Goal: Information Seeking & Learning: Check status

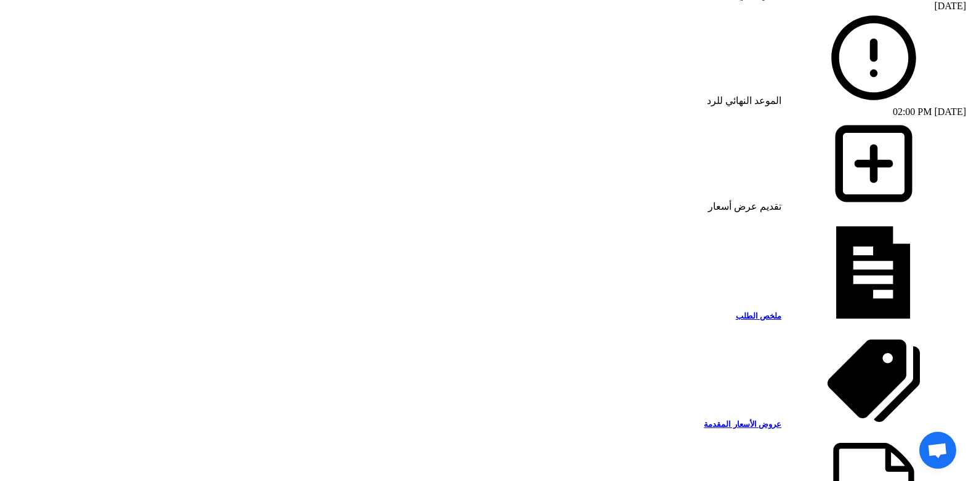
scroll to position [1047, 0]
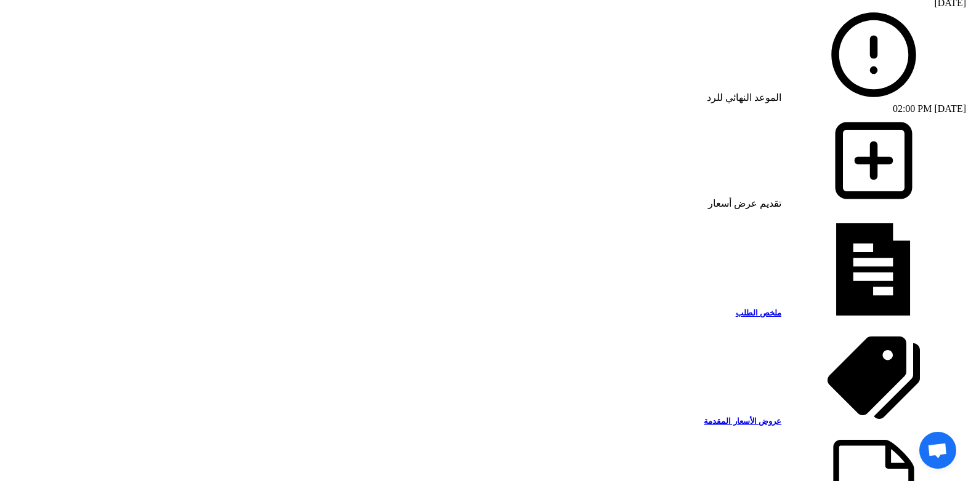
scroll to position [1170, 0]
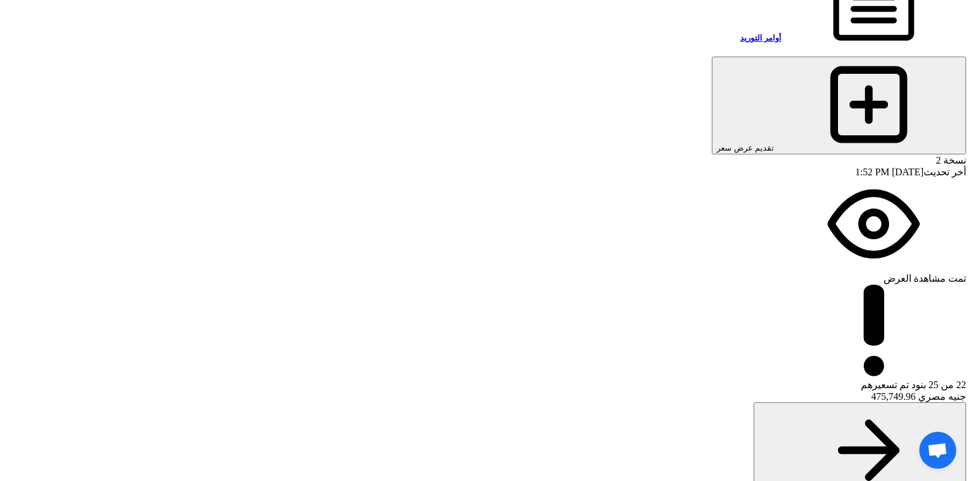
scroll to position [1539, 0]
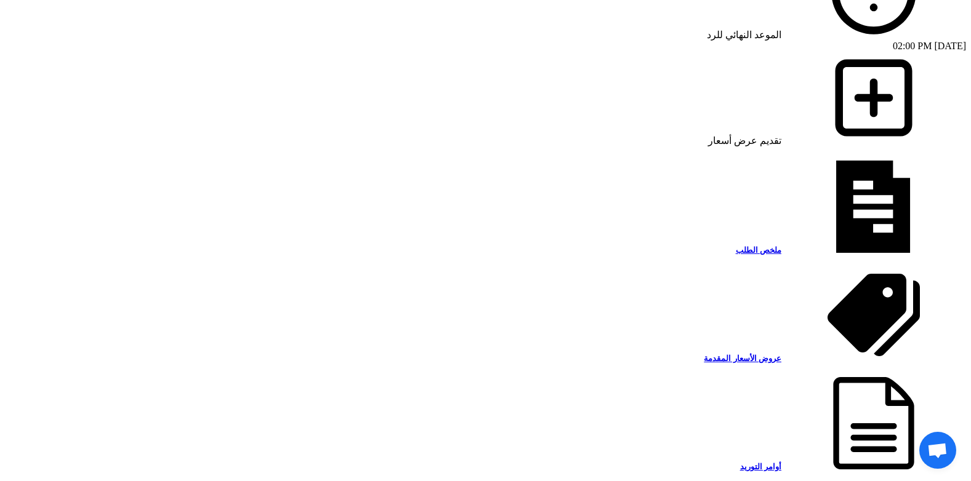
scroll to position [1108, 0]
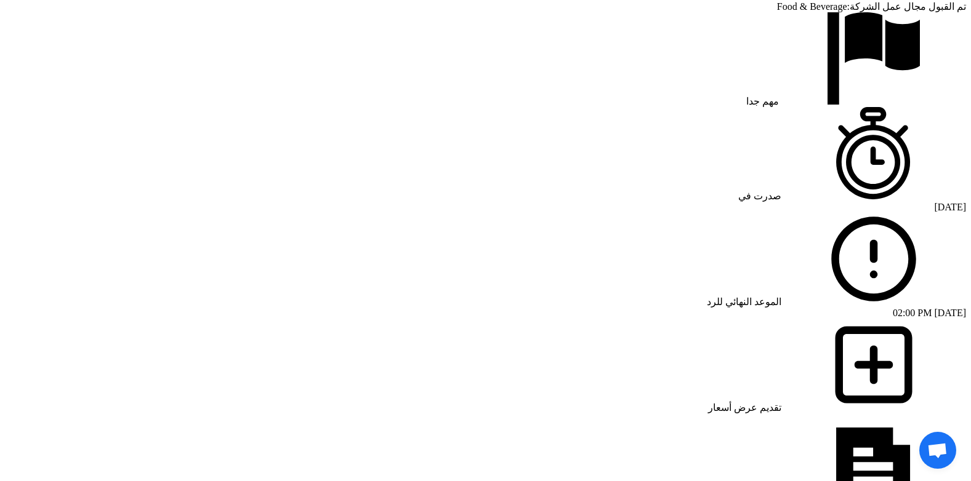
scroll to position [862, 0]
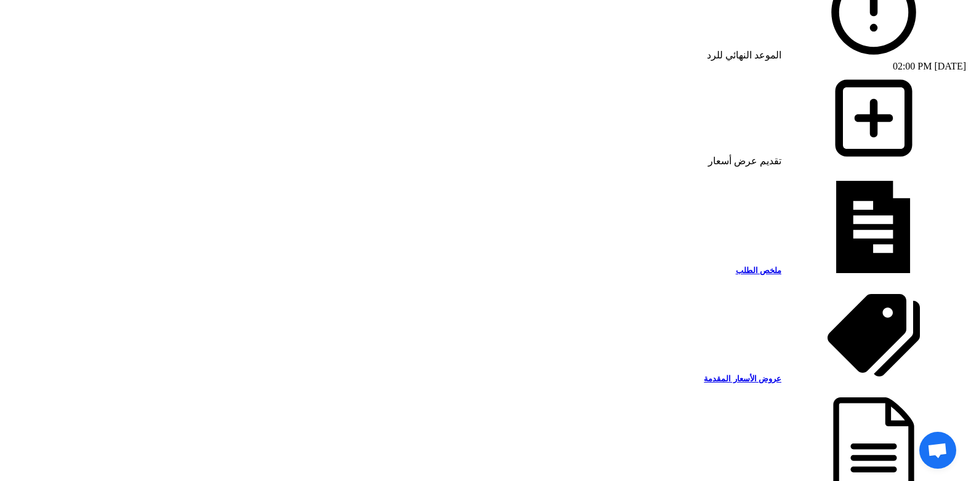
scroll to position [1047, 0]
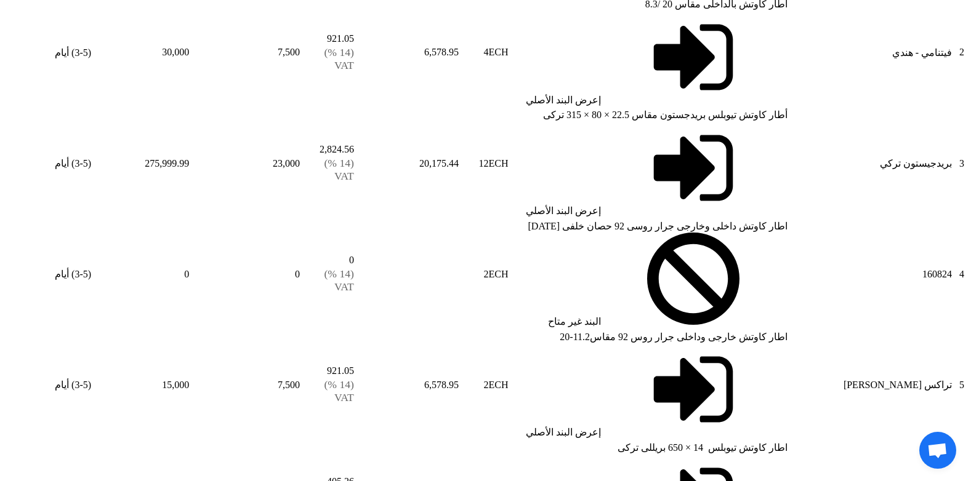
scroll to position [2340, 0]
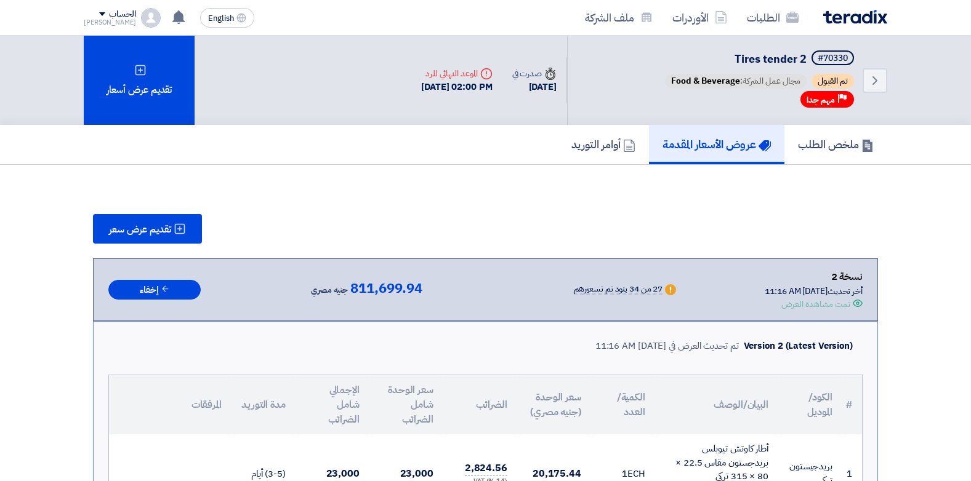
scroll to position [2340, 0]
